Goal: Information Seeking & Learning: Find contact information

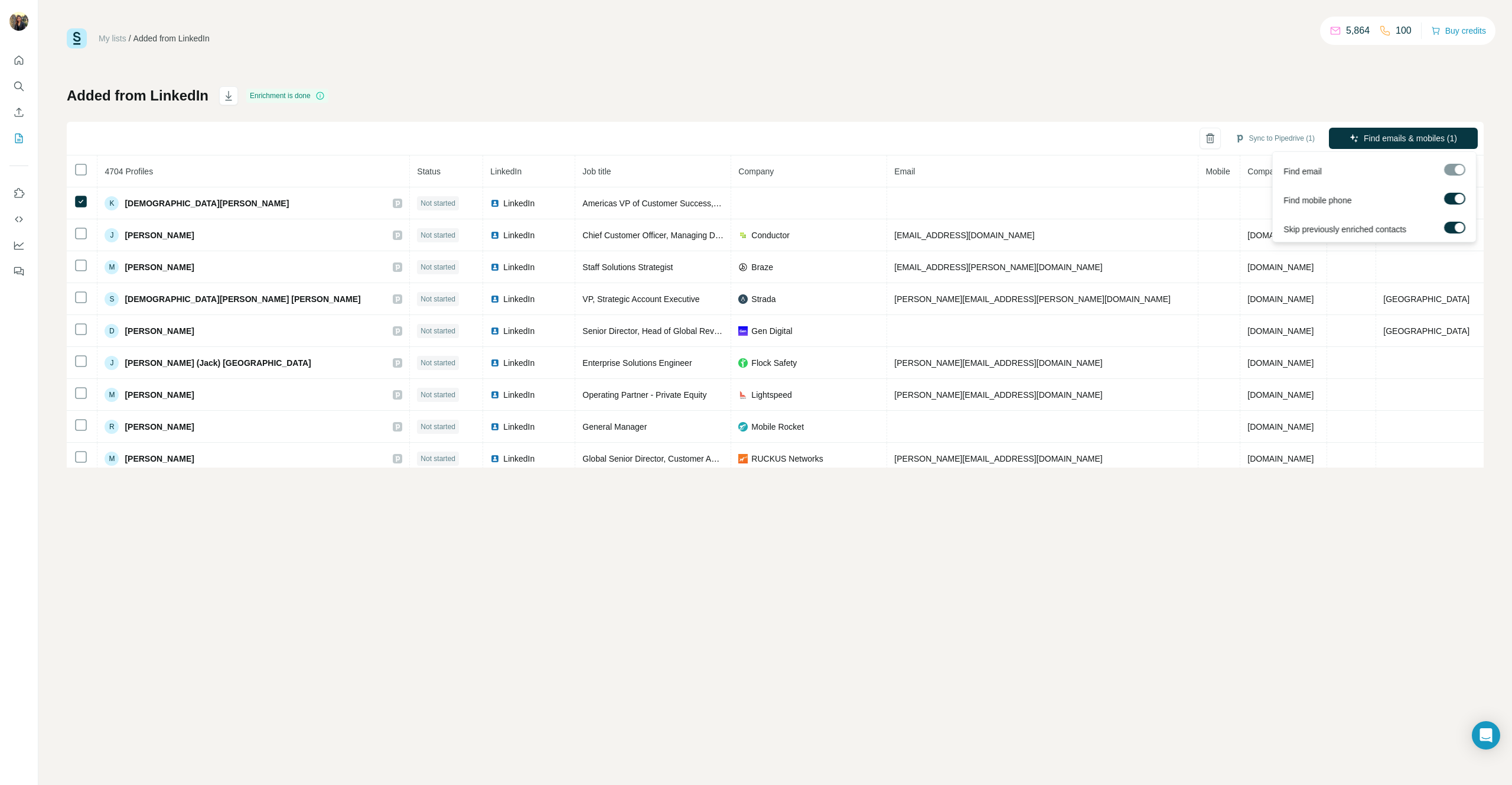
click at [1457, 200] on div at bounding box center [1459, 198] width 10 height 10
click at [1450, 133] on span "Find emails (1)" at bounding box center [1431, 138] width 55 height 11
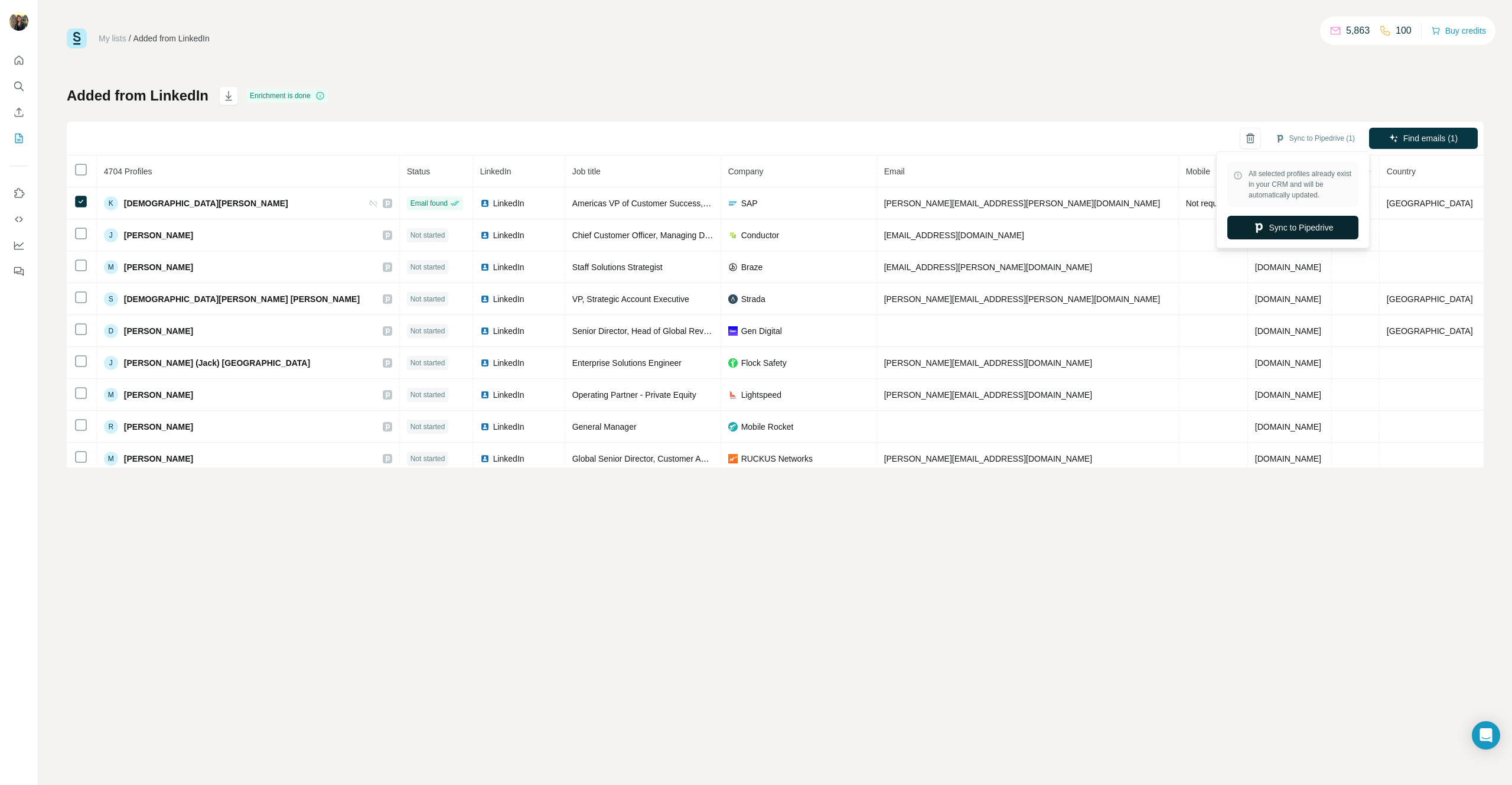
click at [1306, 225] on button "Sync to Pipedrive" at bounding box center [1292, 228] width 131 height 24
click at [220, 93] on button "button" at bounding box center [228, 95] width 19 height 19
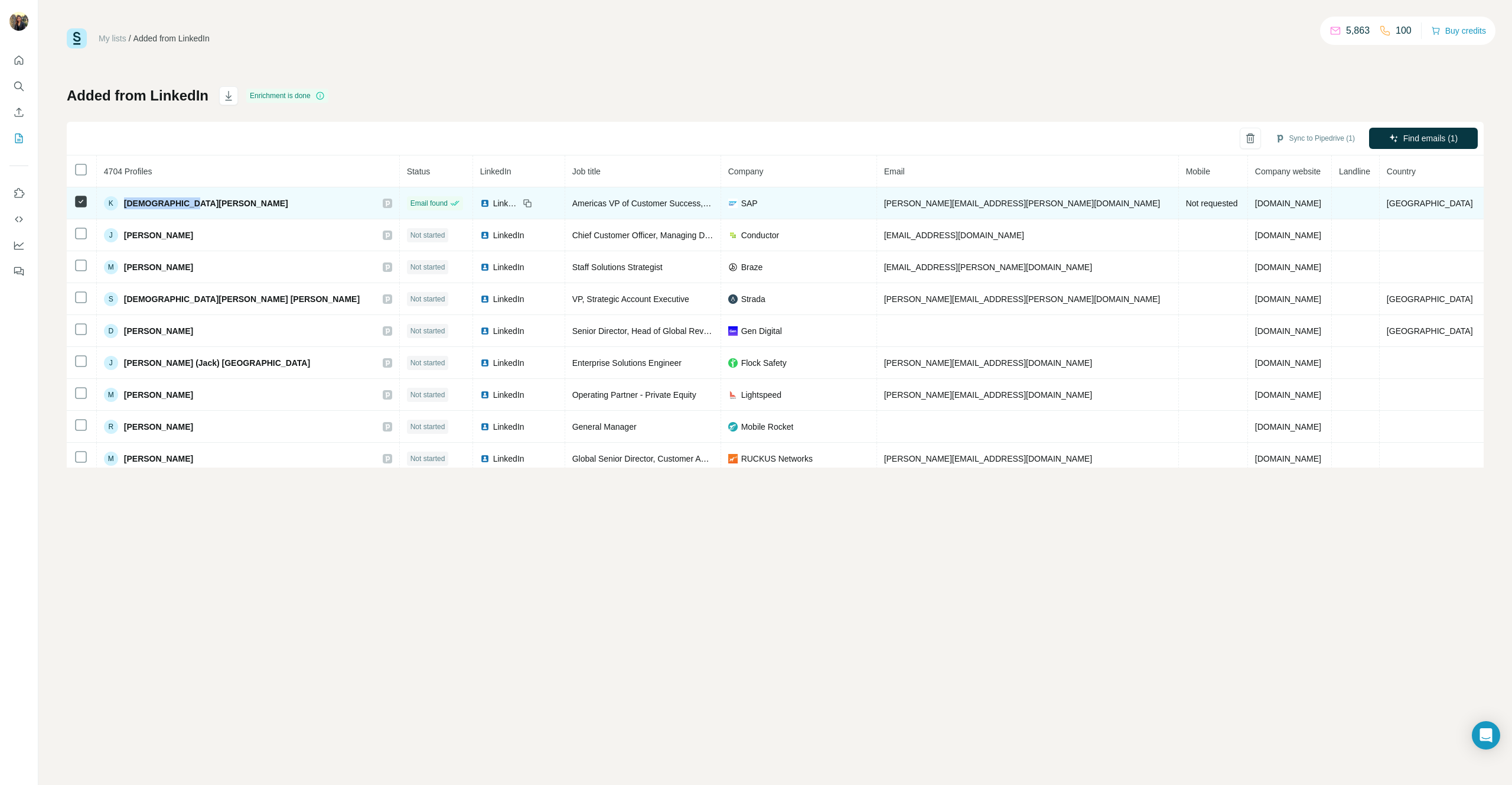
drag, startPoint x: 218, startPoint y: 207, endPoint x: 140, endPoint y: 207, distance: 78.0
click at [140, 207] on div "K Kristen Wilkie" at bounding box center [248, 203] width 288 height 14
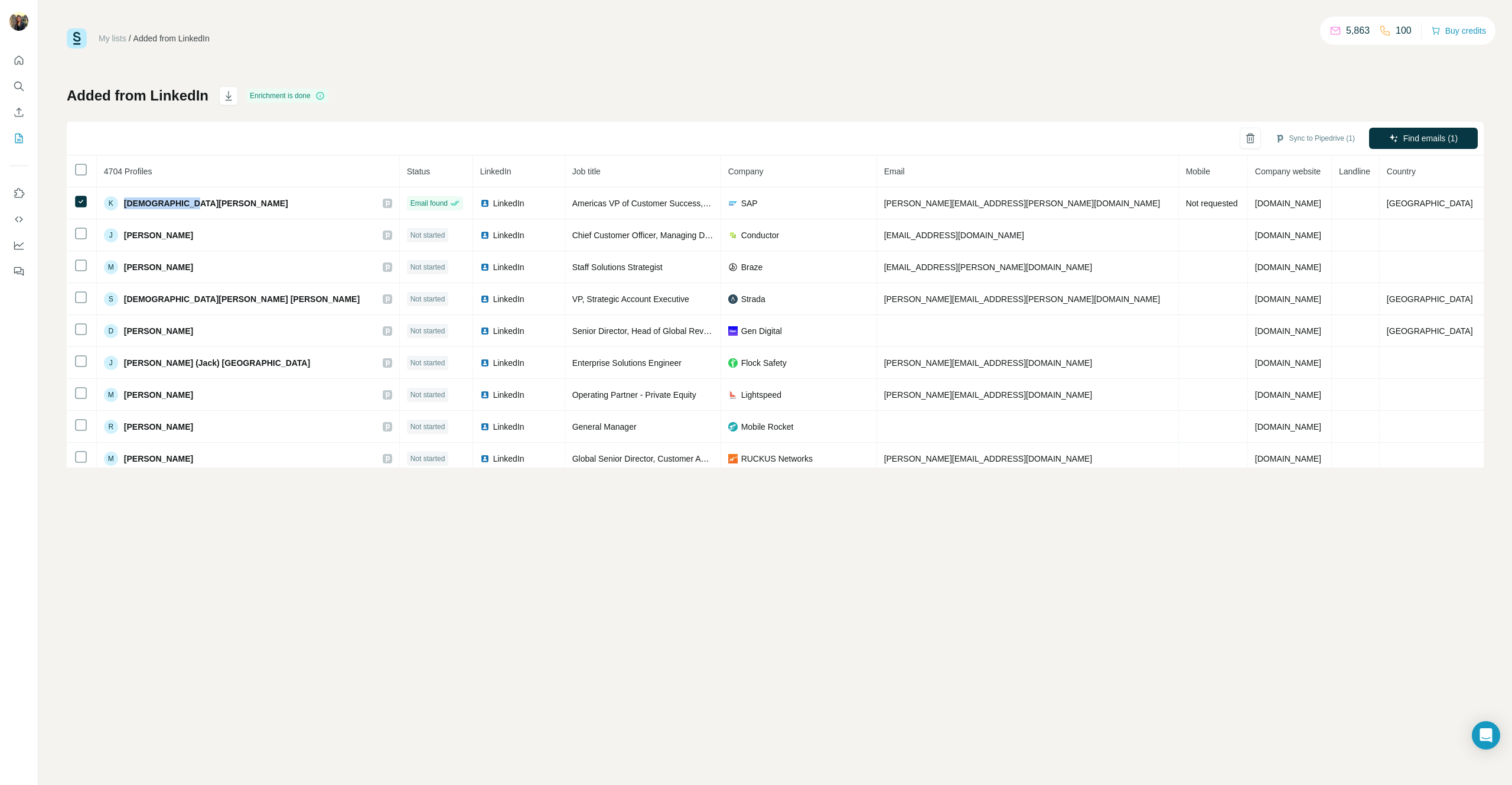
copy span "Kristen Wilkie"
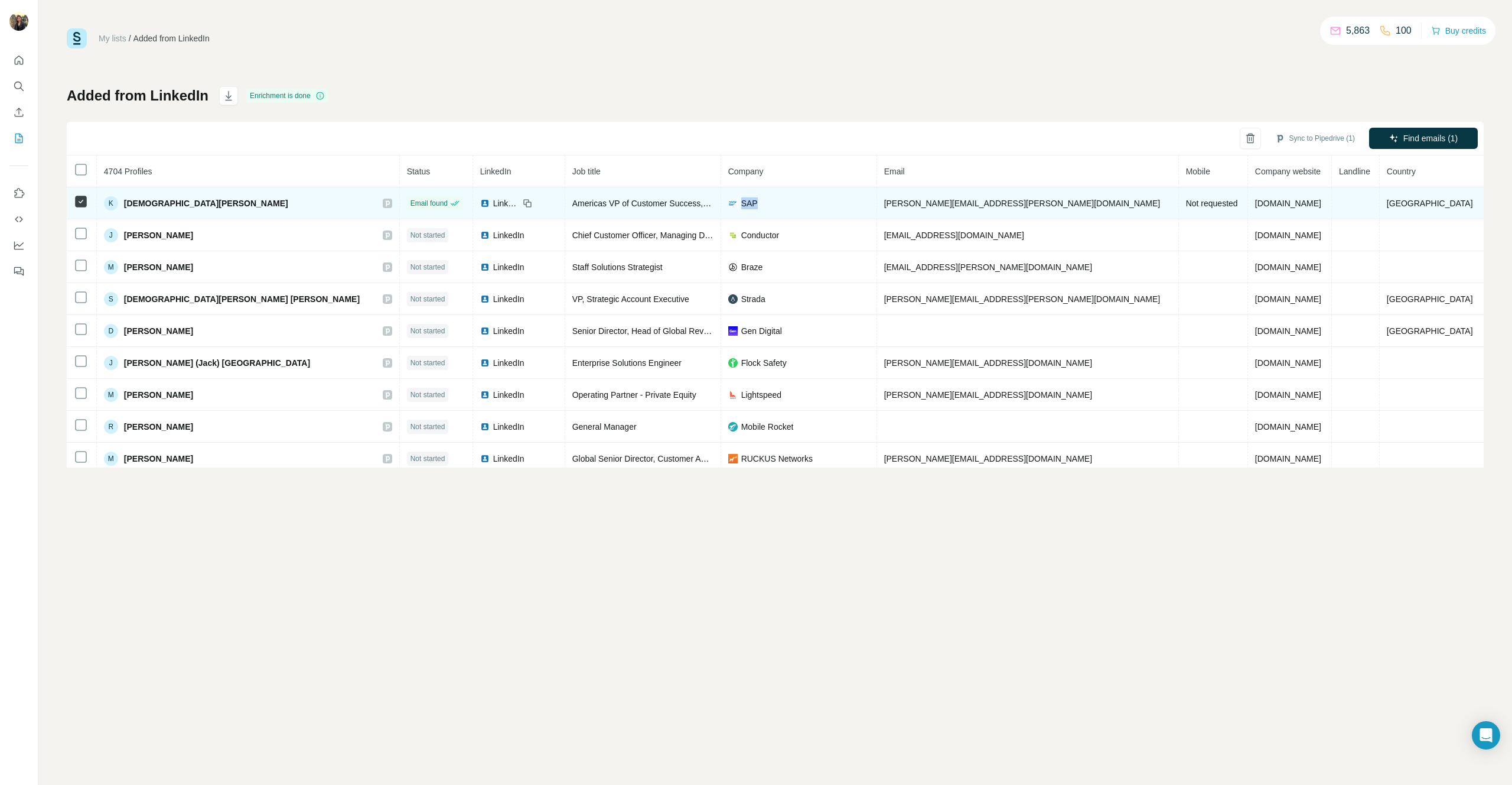
drag, startPoint x: 706, startPoint y: 206, endPoint x: 686, endPoint y: 206, distance: 20.0
click at [728, 206] on div "SAP" at bounding box center [799, 203] width 141 height 11
copy span "SAP"
drag, startPoint x: 517, startPoint y: 203, endPoint x: 668, endPoint y: 200, distance: 151.0
click at [668, 200] on tr "K Kristen Wilkie Email found LinkedIn Americas VP of Customer Success, Customer…" at bounding box center [775, 203] width 1417 height 32
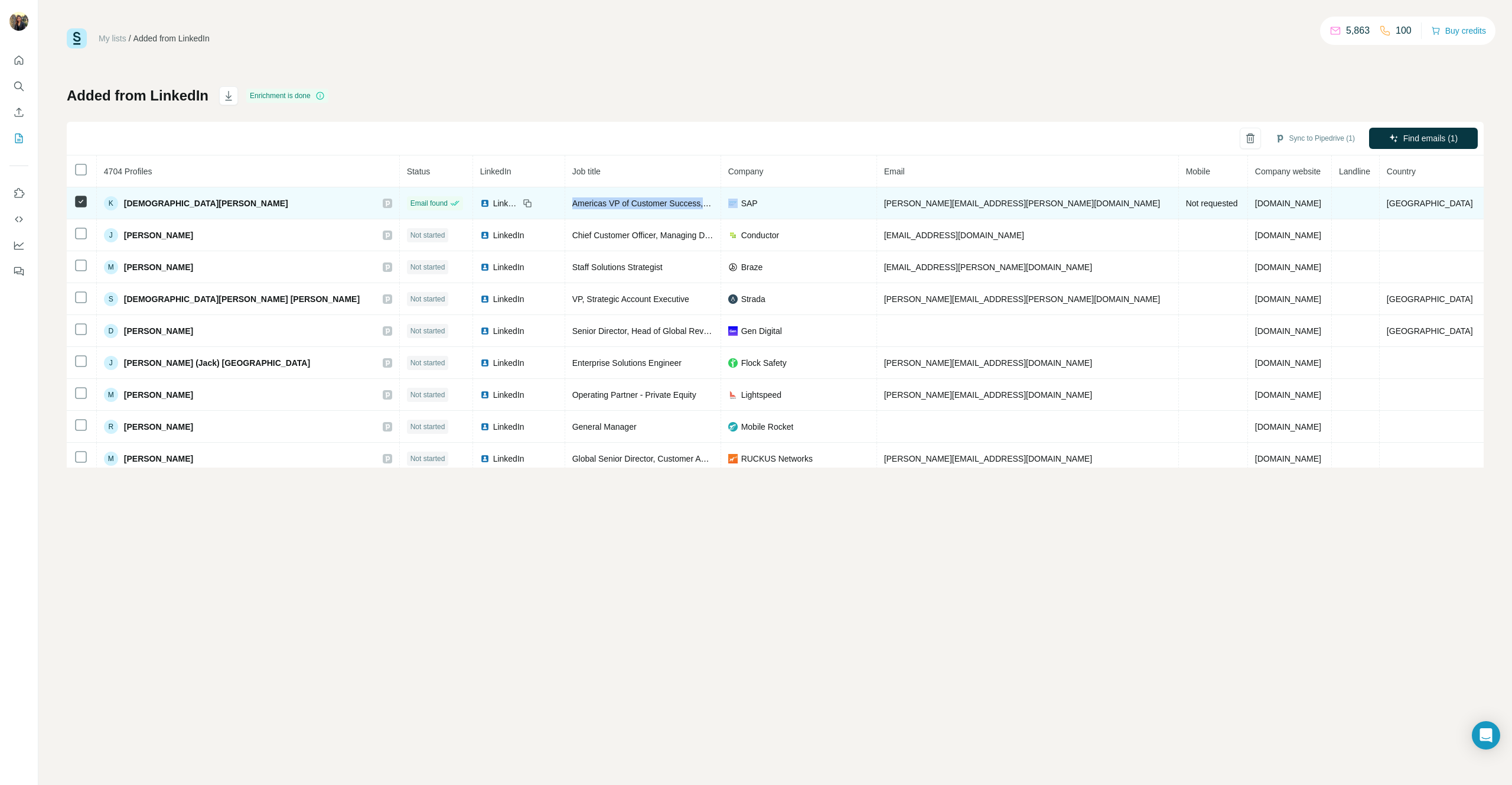
click at [603, 204] on span "Americas VP of Customer Success, Customer Experience" at bounding box center [678, 203] width 212 height 10
click at [609, 203] on span "Americas VP of Customer Success, Customer Experience" at bounding box center [678, 203] width 212 height 10
drag, startPoint x: 925, startPoint y: 201, endPoint x: 828, endPoint y: 203, distance: 97.0
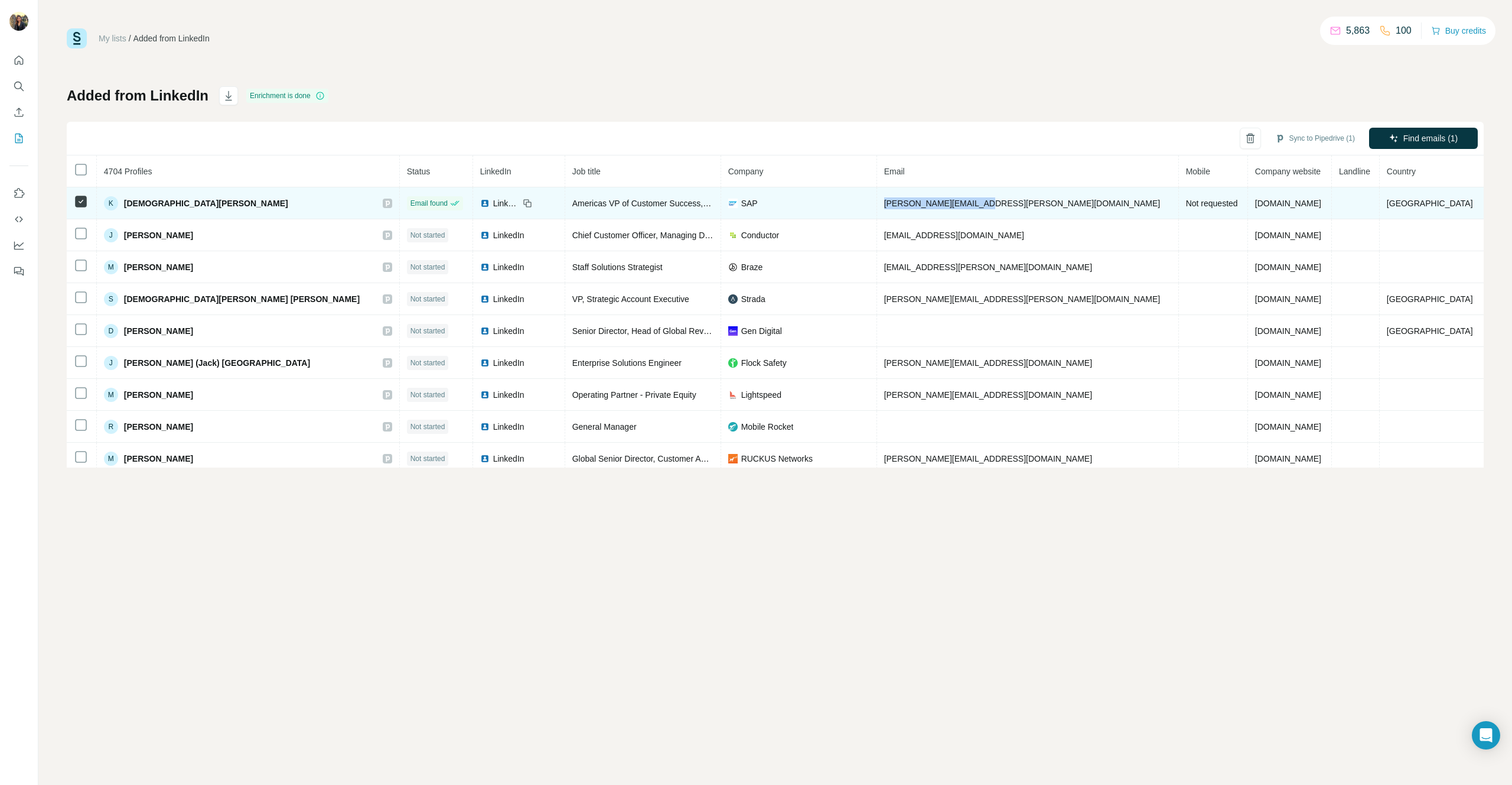
click at [877, 203] on td "kristen.wilkie@sap.com" at bounding box center [1028, 203] width 302 height 32
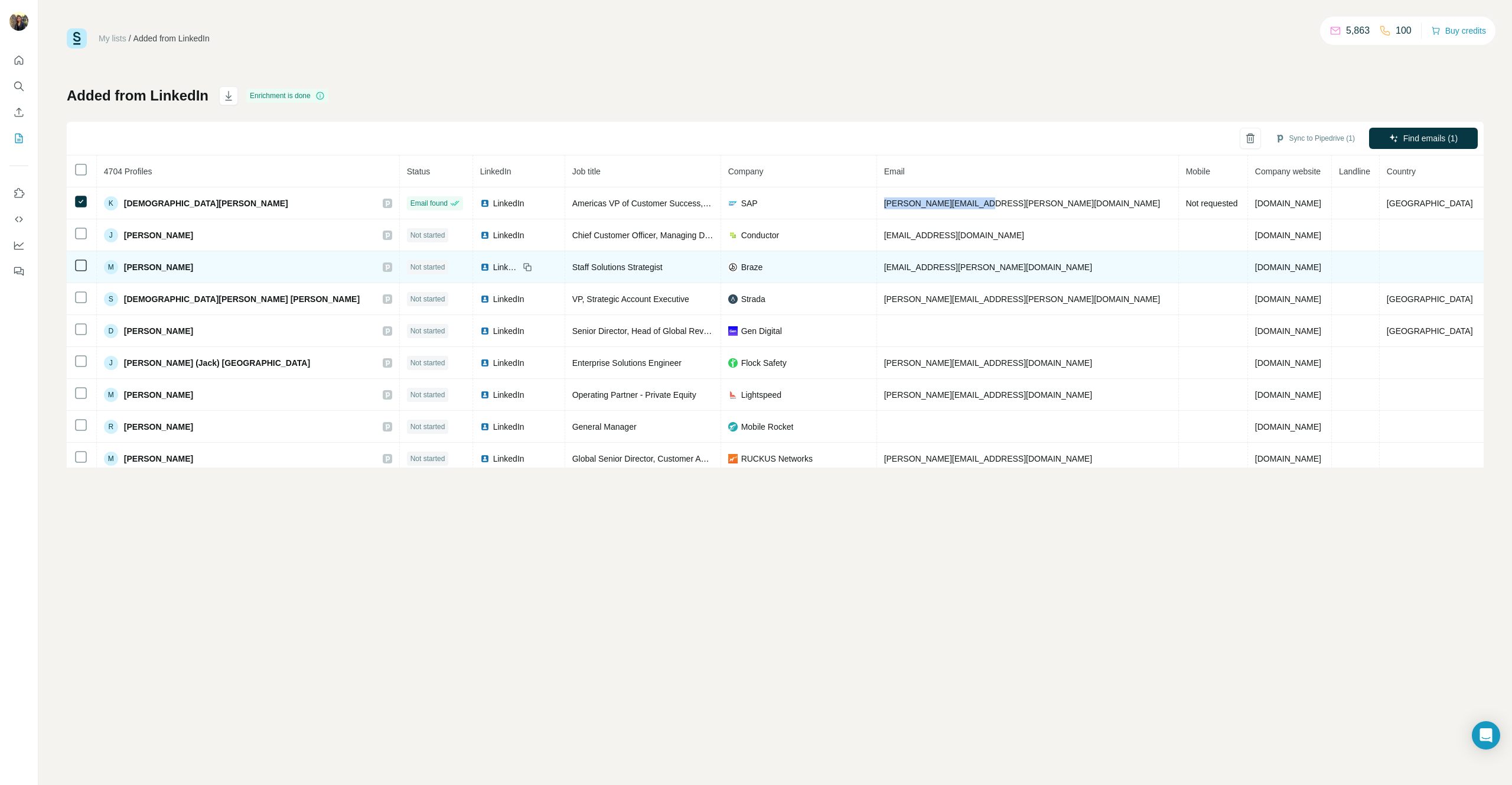
copy span "kristen.wilkie@sap.com"
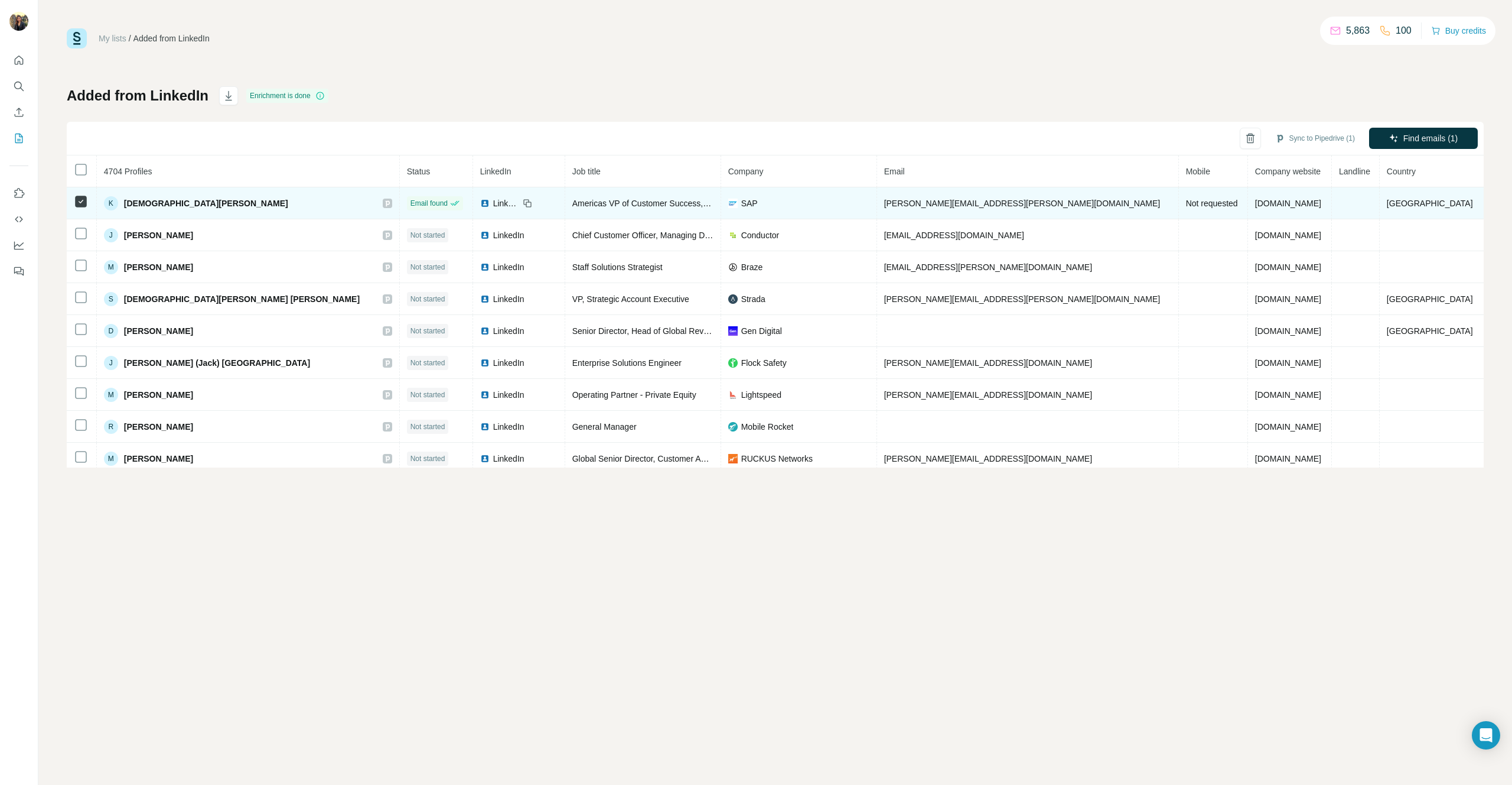
click at [525, 201] on icon at bounding box center [528, 204] width 5 height 5
drag, startPoint x: 1259, startPoint y: 206, endPoint x: 1162, endPoint y: 205, distance: 97.0
click at [1248, 205] on td "[DOMAIN_NAME]" at bounding box center [1290, 203] width 84 height 32
copy span "[DOMAIN_NAME]"
click at [493, 201] on span "LinkedIn" at bounding box center [505, 203] width 26 height 11
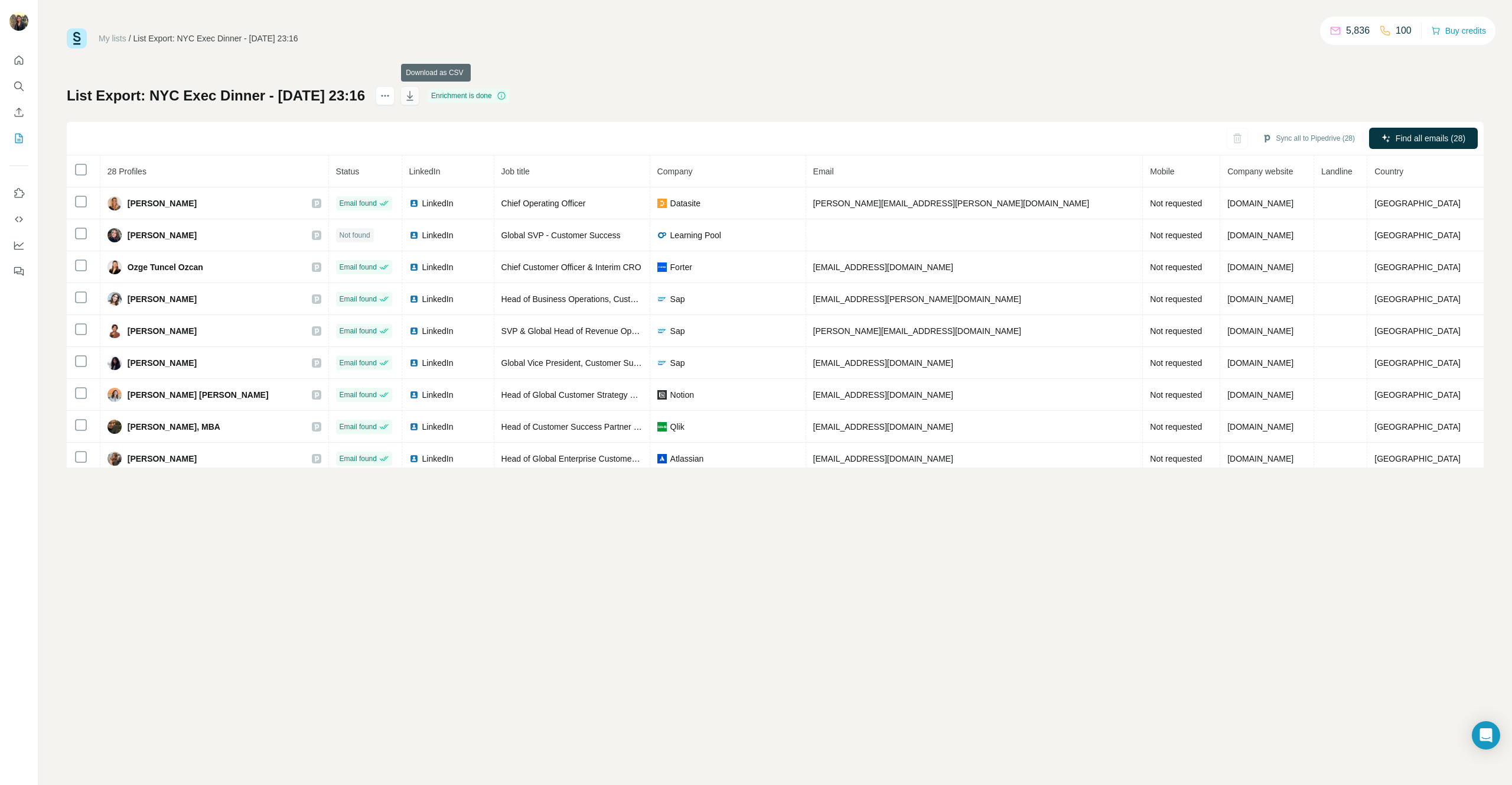
click at [416, 93] on icon "button" at bounding box center [409, 95] width 11 height 11
